Goal: Task Accomplishment & Management: Complete application form

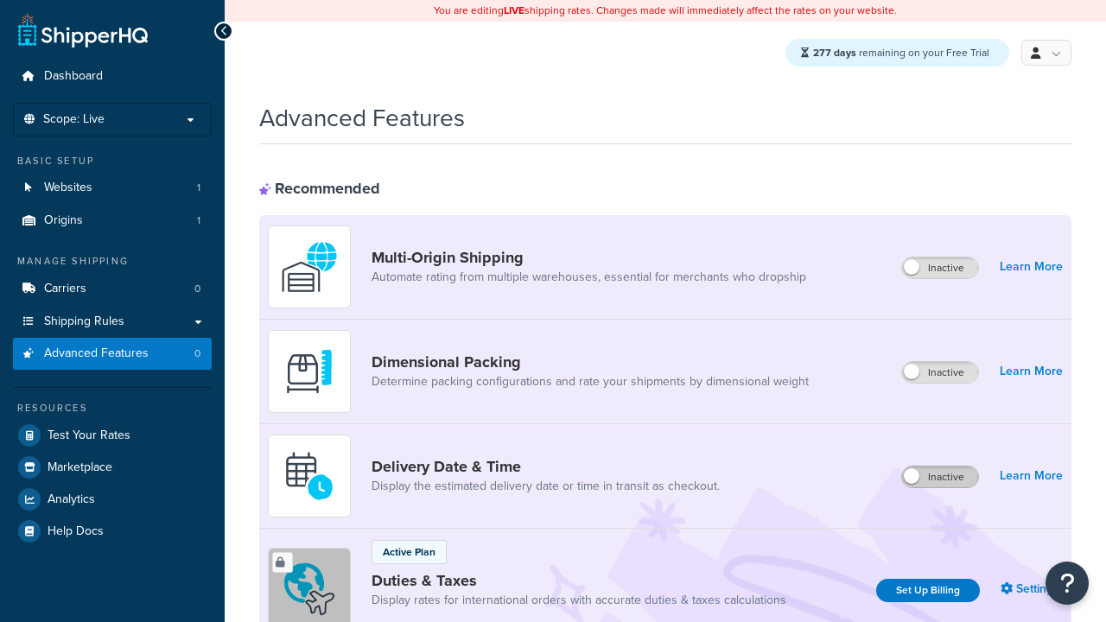
click at [941, 478] on label "Inactive" at bounding box center [940, 476] width 76 height 21
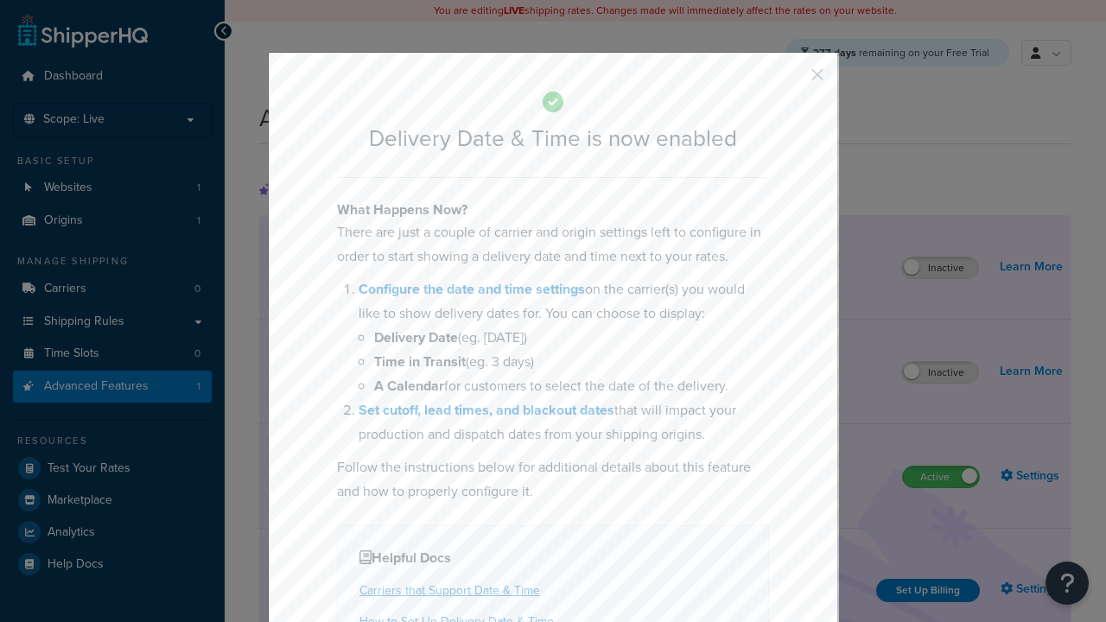
click at [791, 80] on button "button" at bounding box center [791, 81] width 4 height 4
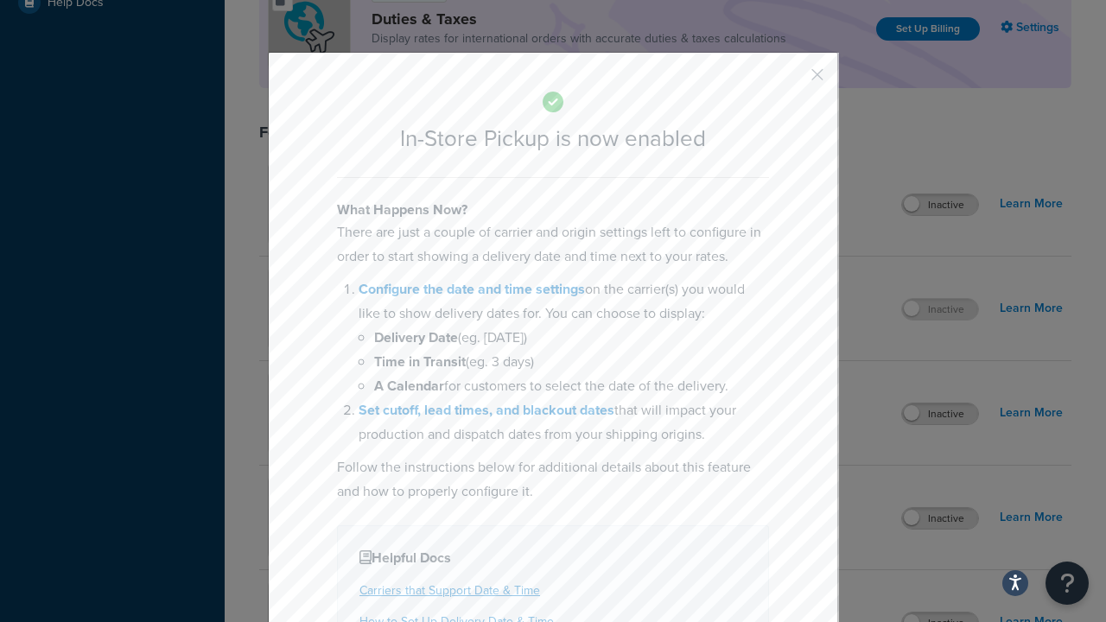
scroll to position [594, 0]
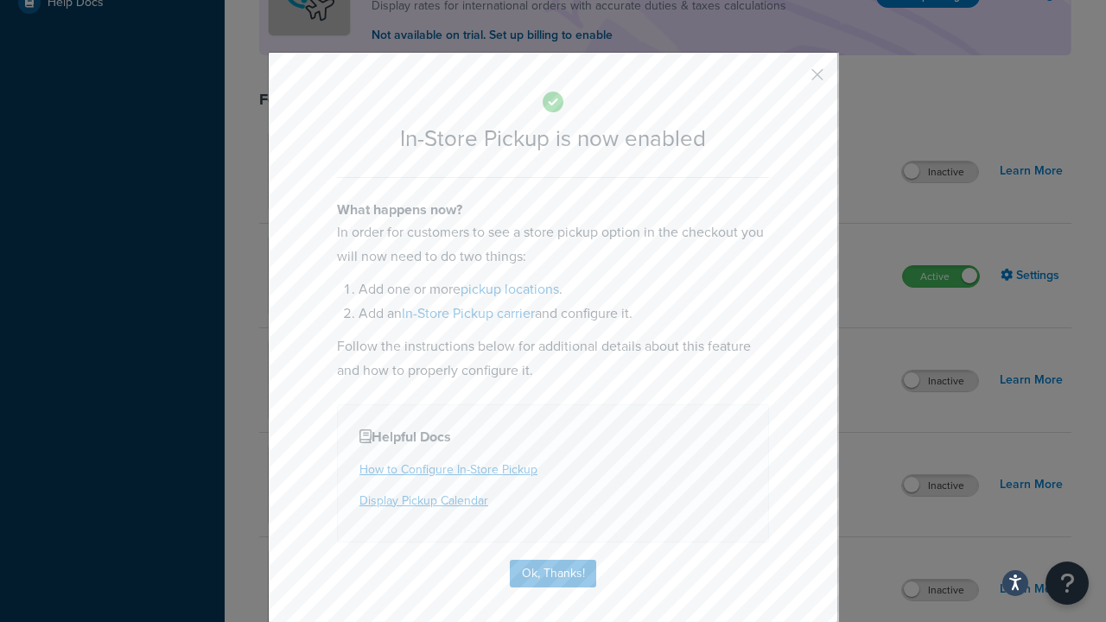
click at [791, 80] on button "button" at bounding box center [791, 81] width 4 height 4
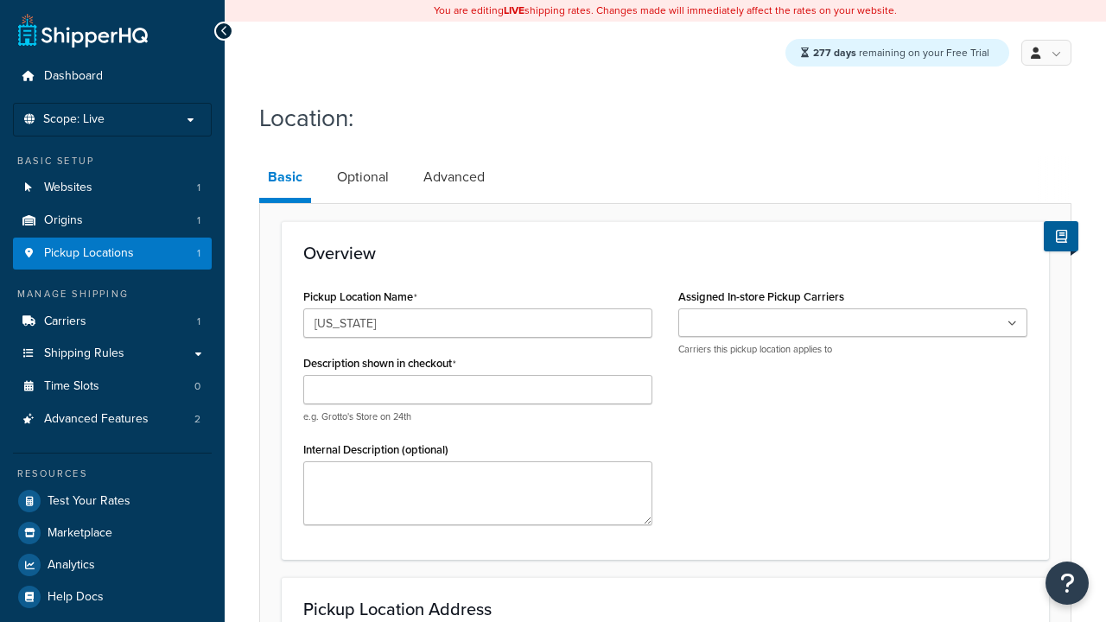
type input "California"
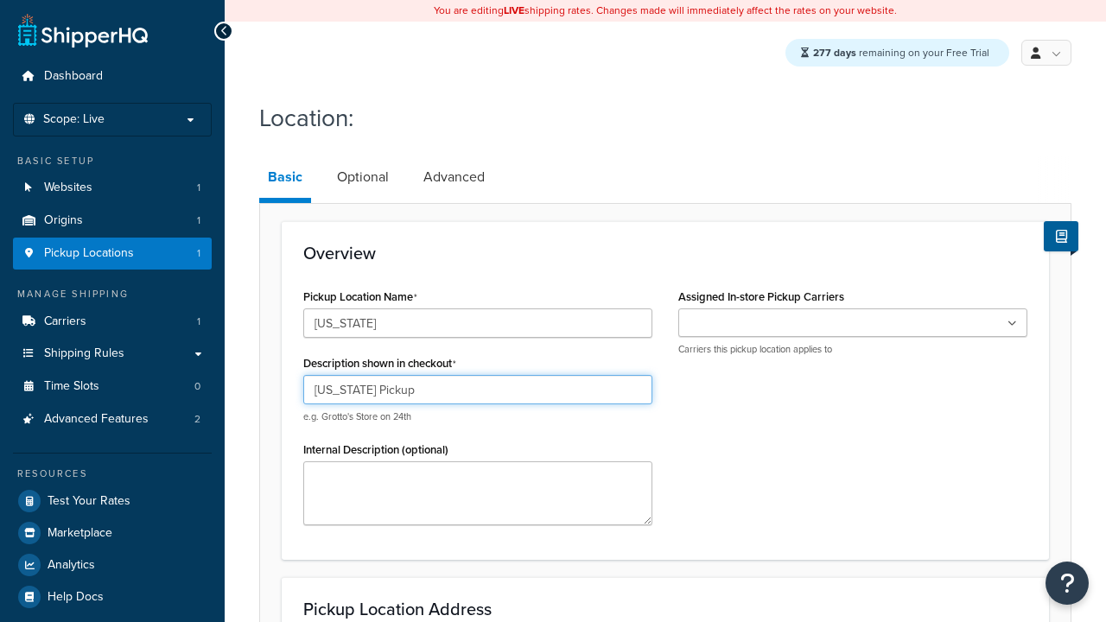
type input "California Pickup"
click at [852, 324] on ul at bounding box center [852, 322] width 349 height 29
type input "3385 Michelson Drive"
type input "Suite B"
type input "Irvine"
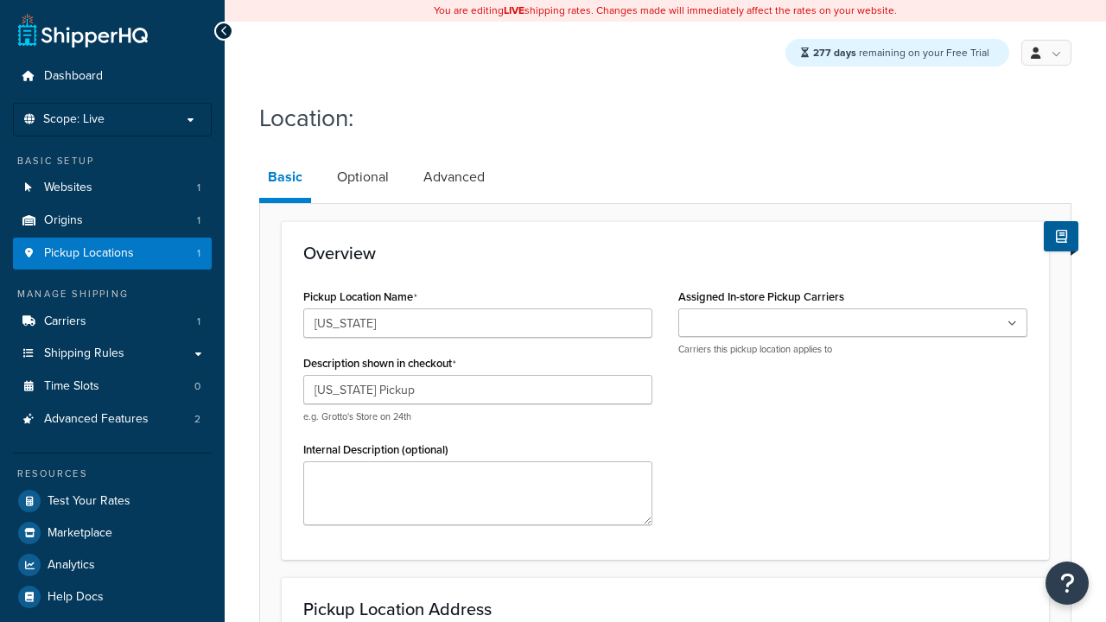
select select "5"
type input "Irvine"
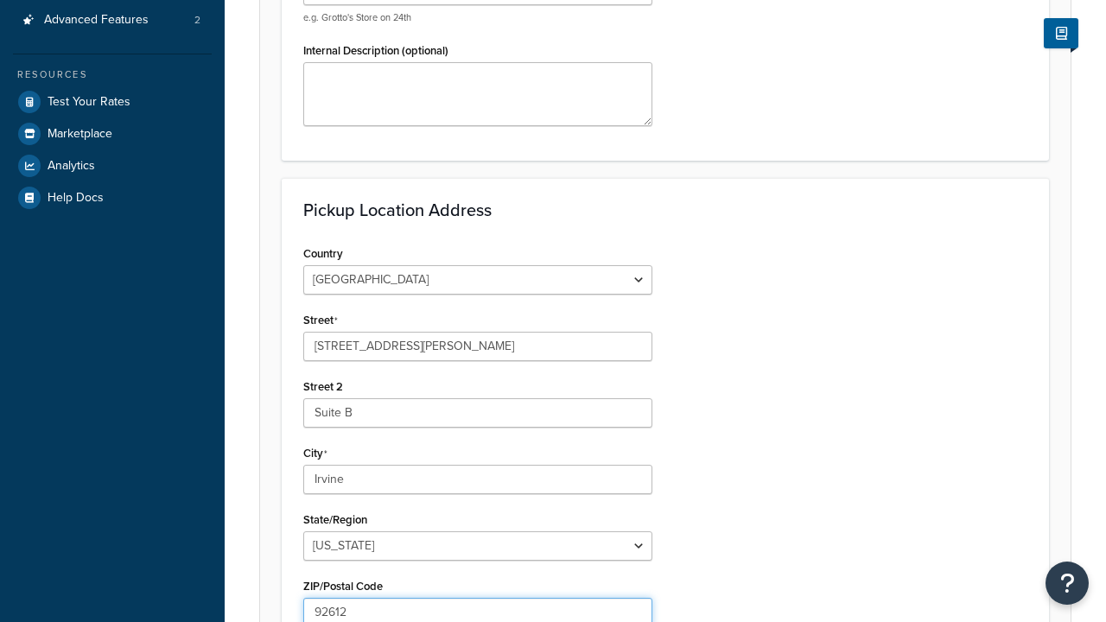
type input "92612"
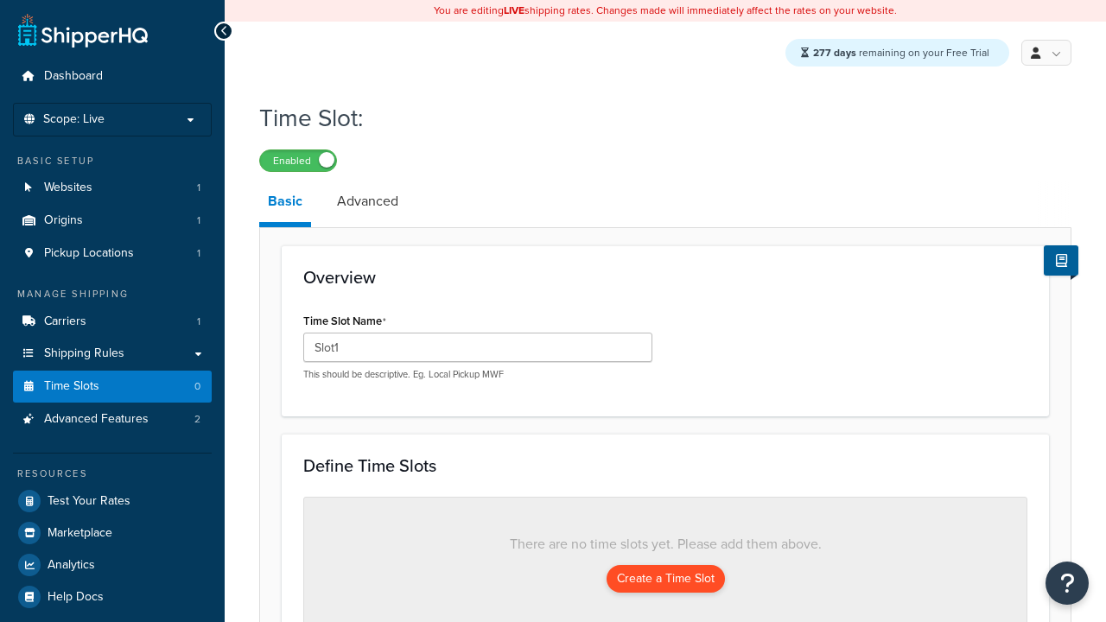
scroll to position [491, 0]
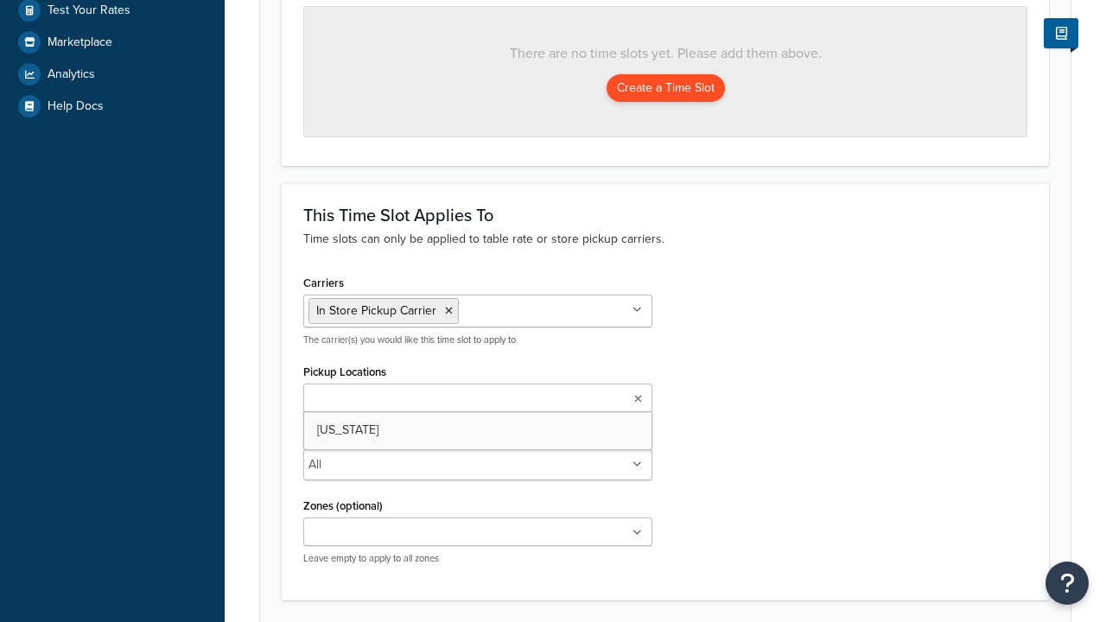
click at [664, 90] on button "Create a Time Slot" at bounding box center [665, 88] width 118 height 28
